Goal: Task Accomplishment & Management: Manage account settings

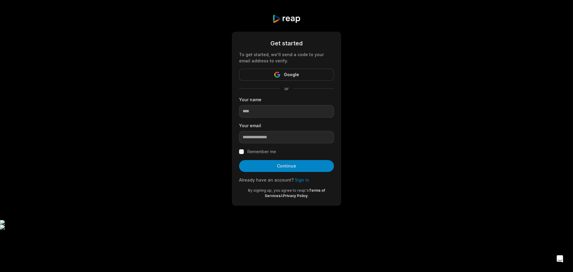
click at [300, 179] on link "Sign in" at bounding box center [302, 179] width 14 height 5
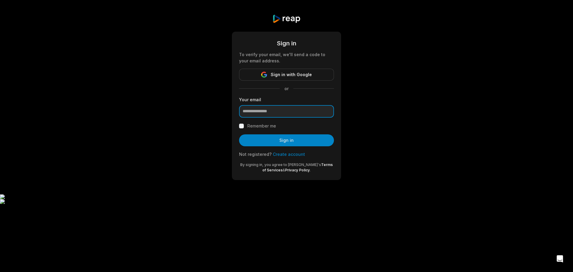
click at [268, 112] on input "email" at bounding box center [286, 111] width 95 height 13
click at [246, 182] on div "Sign in To verify your email, we'll send a code to your email address. Sign in …" at bounding box center [286, 97] width 573 height 194
click at [295, 152] on link "Create account" at bounding box center [289, 154] width 32 height 5
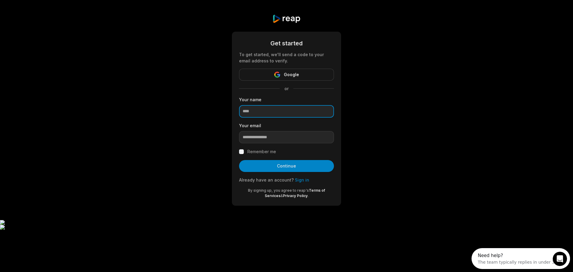
click at [271, 112] on input at bounding box center [286, 111] width 95 height 13
click at [255, 136] on input "email" at bounding box center [286, 137] width 95 height 13
click at [191, 181] on div "Get started To get started, we'll send a code to your email address to verify. …" at bounding box center [286, 110] width 573 height 220
click at [297, 181] on link "Sign in" at bounding box center [302, 179] width 14 height 5
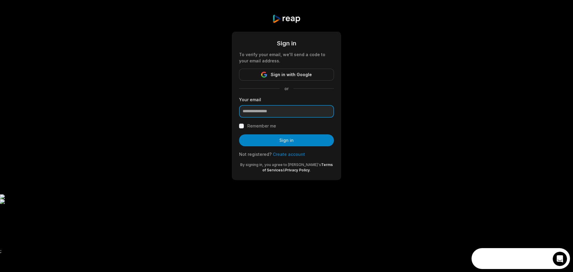
click at [268, 111] on input "email" at bounding box center [286, 111] width 95 height 13
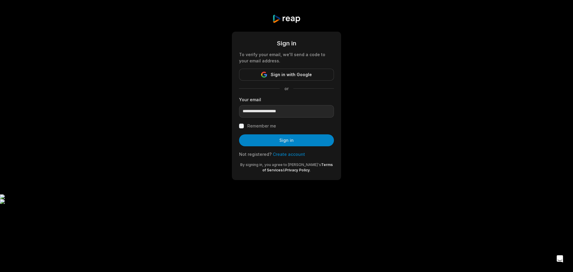
click at [266, 126] on label "Remember me" at bounding box center [261, 125] width 29 height 7
click at [274, 140] on button "Sign in" at bounding box center [286, 140] width 95 height 12
click at [269, 109] on input "**********" at bounding box center [286, 111] width 95 height 13
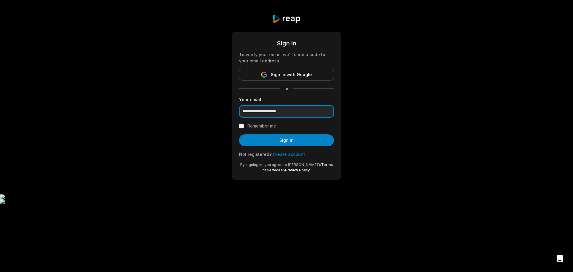
paste input "email"
type input "**********"
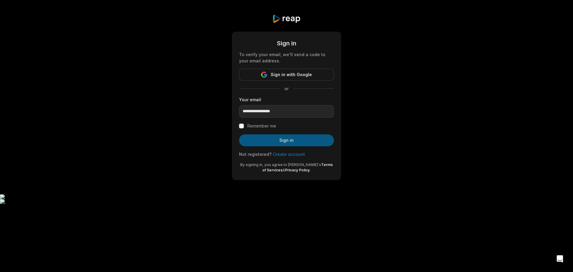
click at [266, 142] on button "Sign in" at bounding box center [286, 140] width 95 height 12
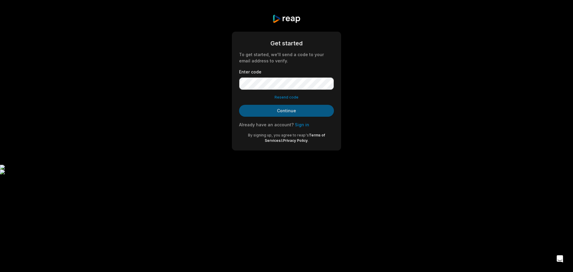
click at [273, 113] on button "Continue" at bounding box center [286, 111] width 95 height 12
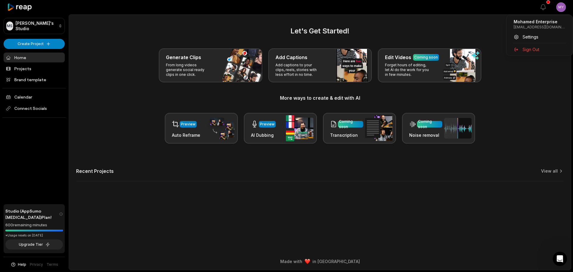
click at [558, 6] on html "[PERSON_NAME] Studio Create Project Home Projects Brand template Calendar Conne…" at bounding box center [286, 136] width 573 height 272
click at [539, 39] on div "Settings" at bounding box center [539, 37] width 61 height 10
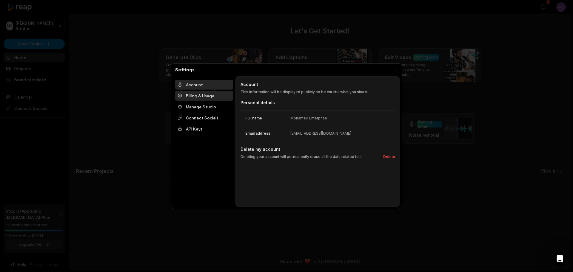
click at [210, 97] on div "Billing & Usage" at bounding box center [204, 96] width 58 height 10
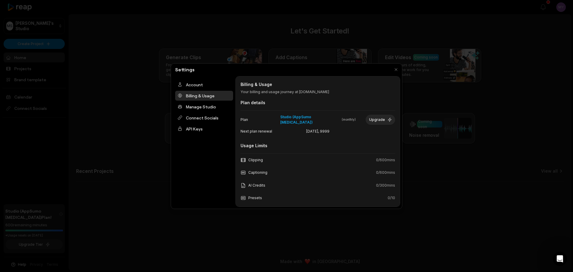
click at [444, 197] on div at bounding box center [286, 136] width 573 height 272
